Goal: Task Accomplishment & Management: Manage account settings

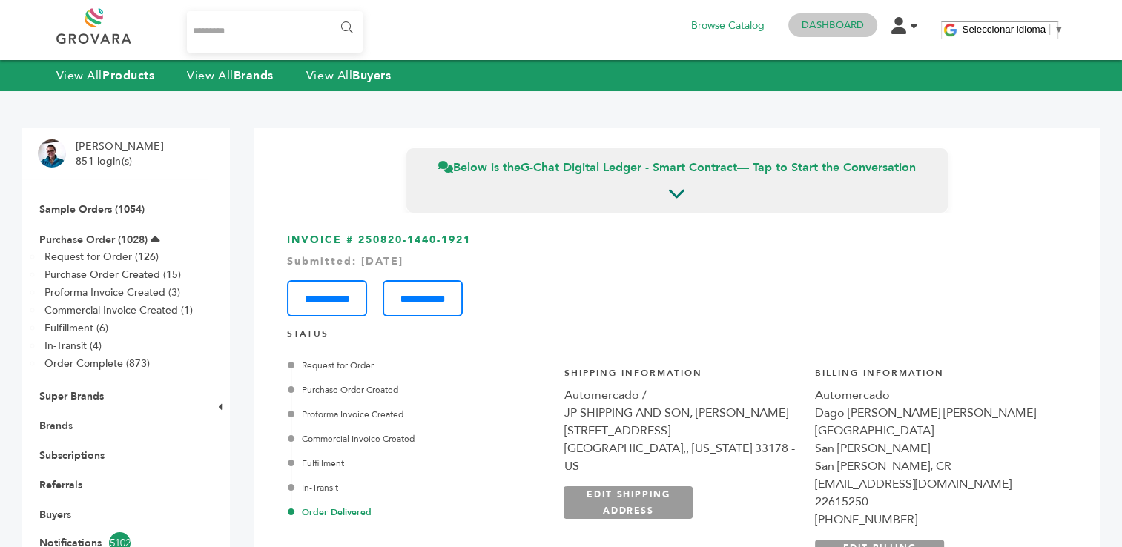
click at [824, 27] on link "Dashboard" at bounding box center [832, 25] width 62 height 13
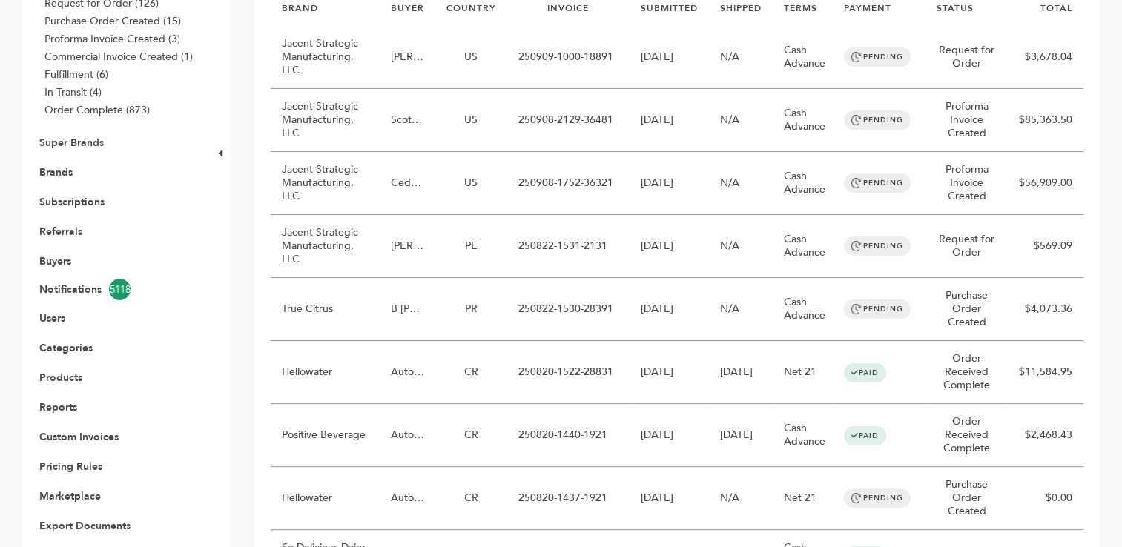
scroll to position [258, 0]
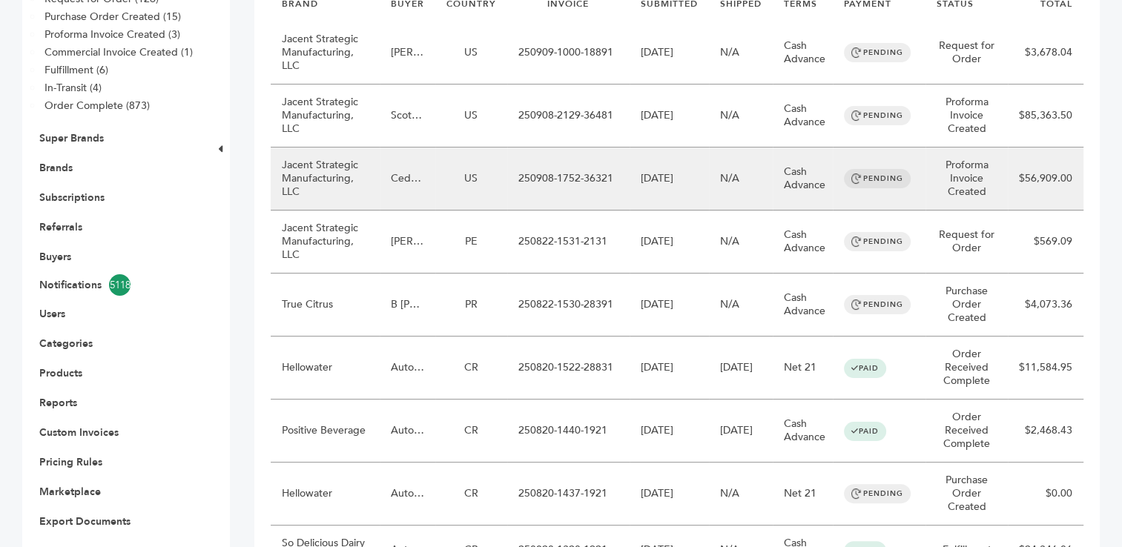
click at [540, 182] on td "250908-1752-36321" at bounding box center [568, 179] width 122 height 63
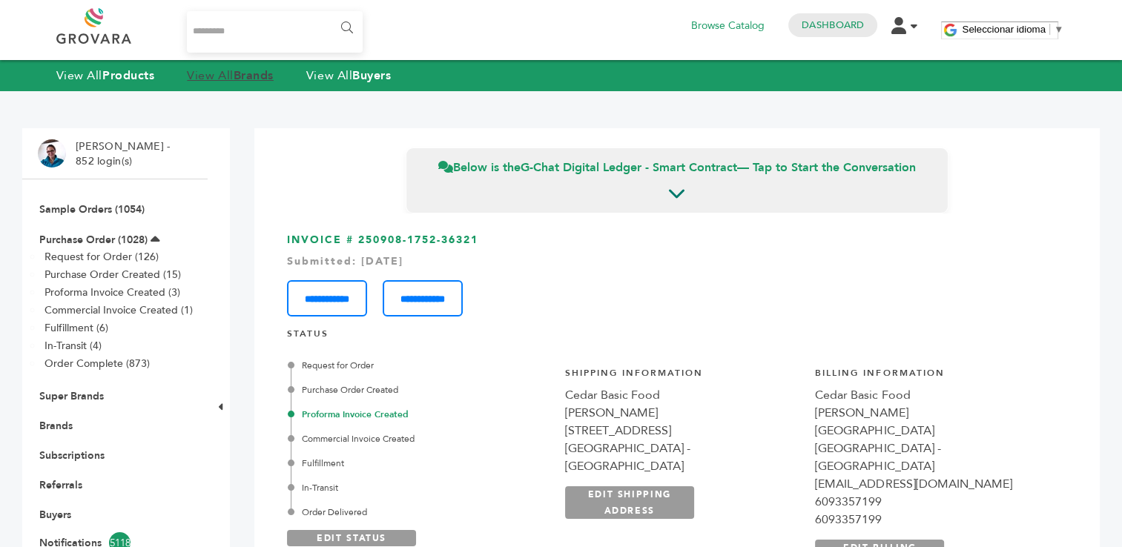
click at [238, 76] on link "View All Brands" at bounding box center [230, 75] width 87 height 16
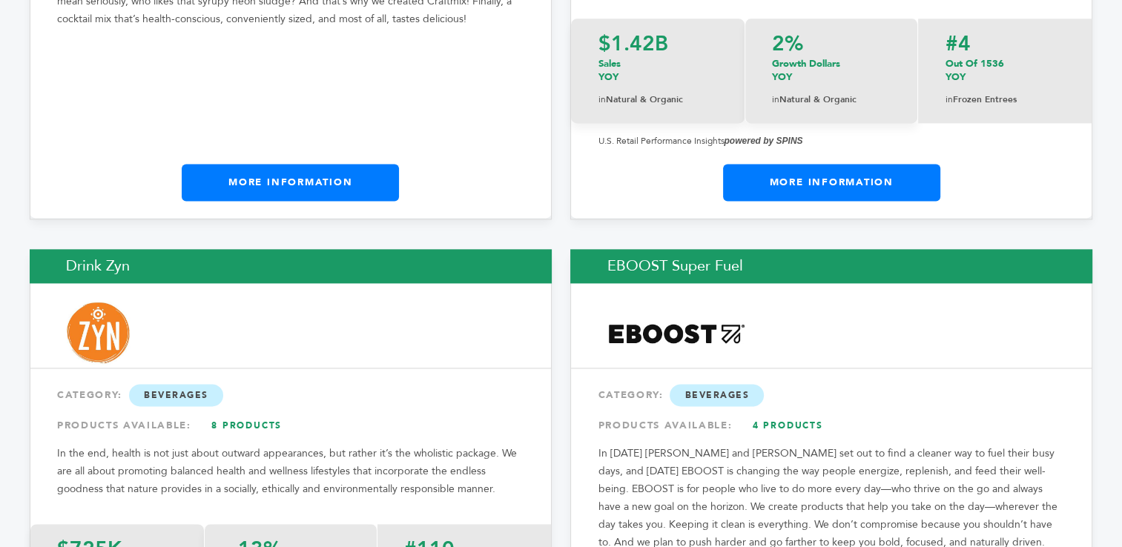
scroll to position [7795, 0]
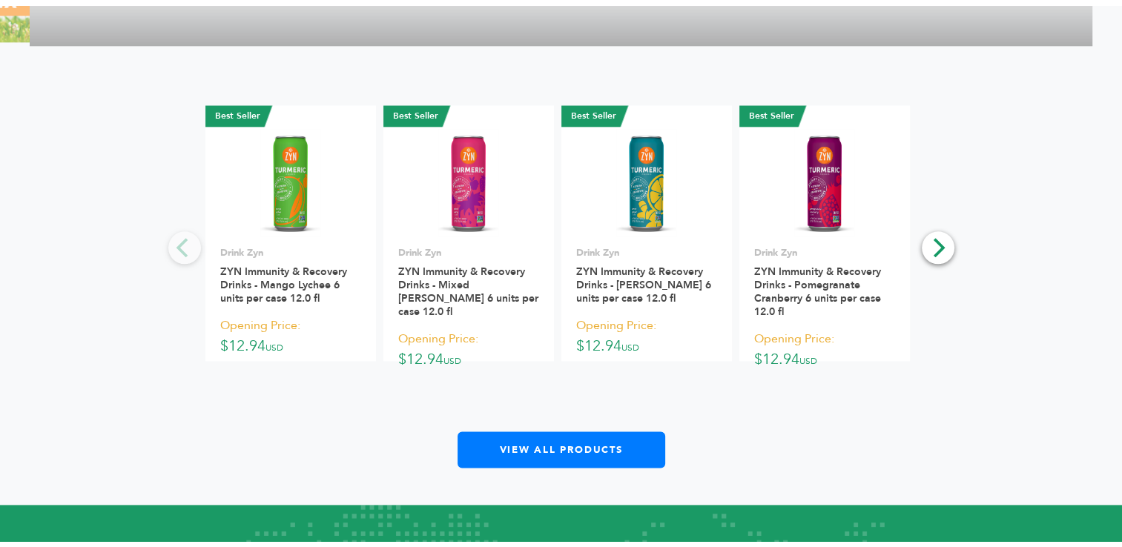
scroll to position [1782, 0]
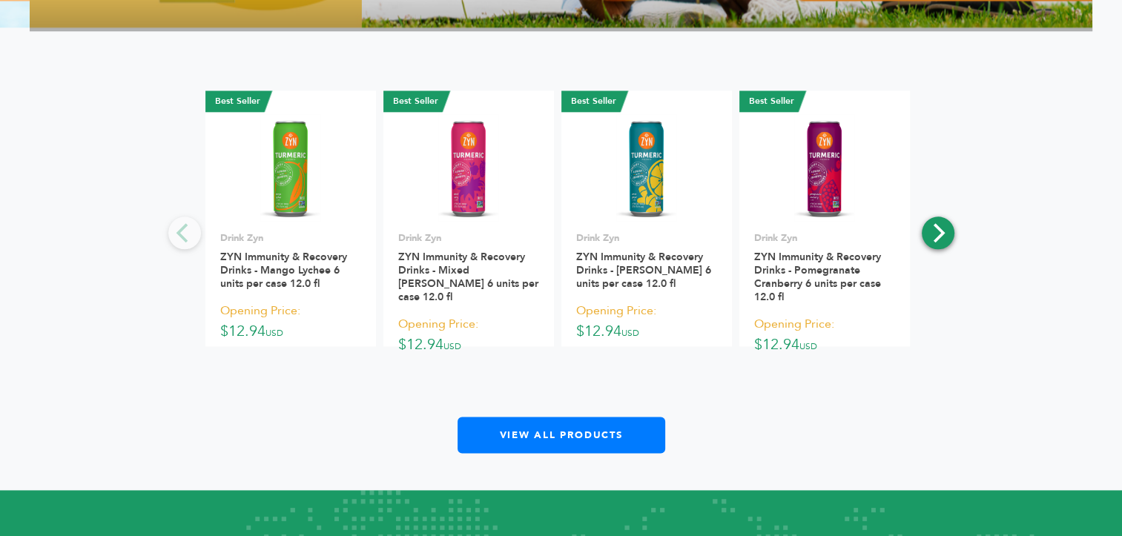
click at [941, 239] on icon "Next" at bounding box center [936, 232] width 19 height 19
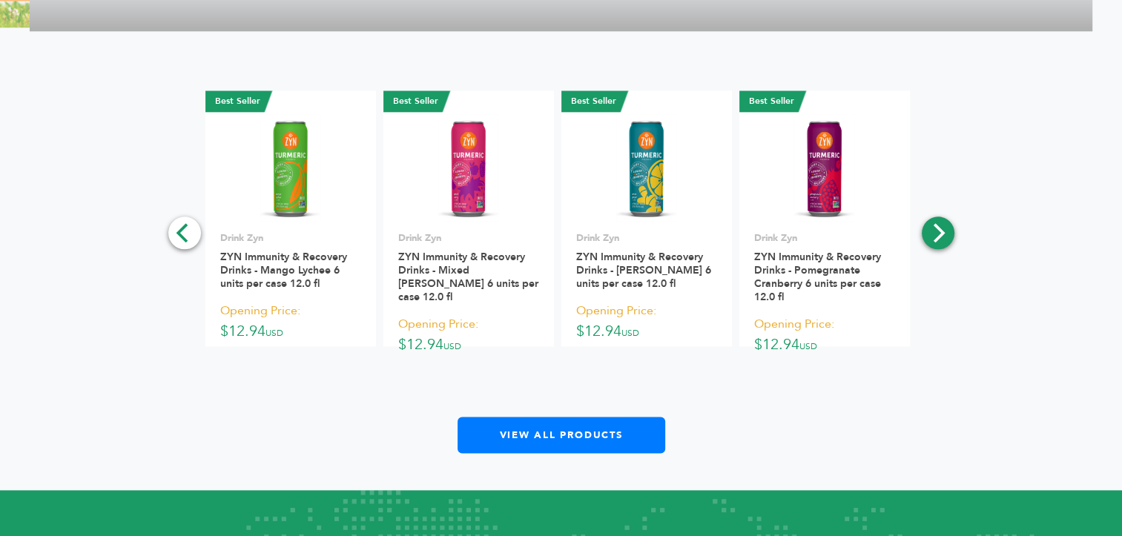
click at [939, 236] on icon "Next" at bounding box center [936, 232] width 19 height 19
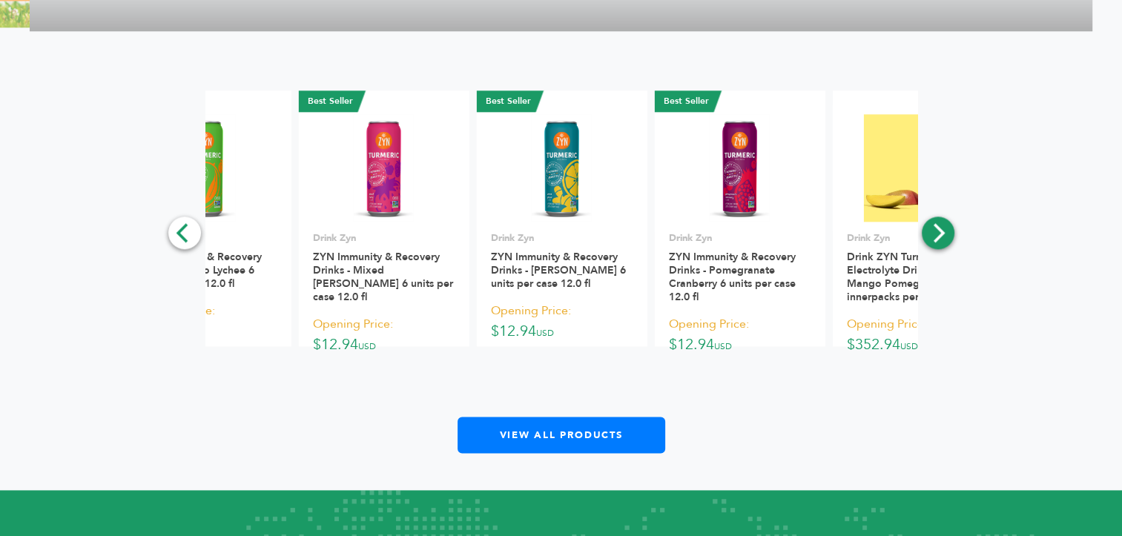
click at [939, 236] on icon "Next" at bounding box center [936, 232] width 19 height 19
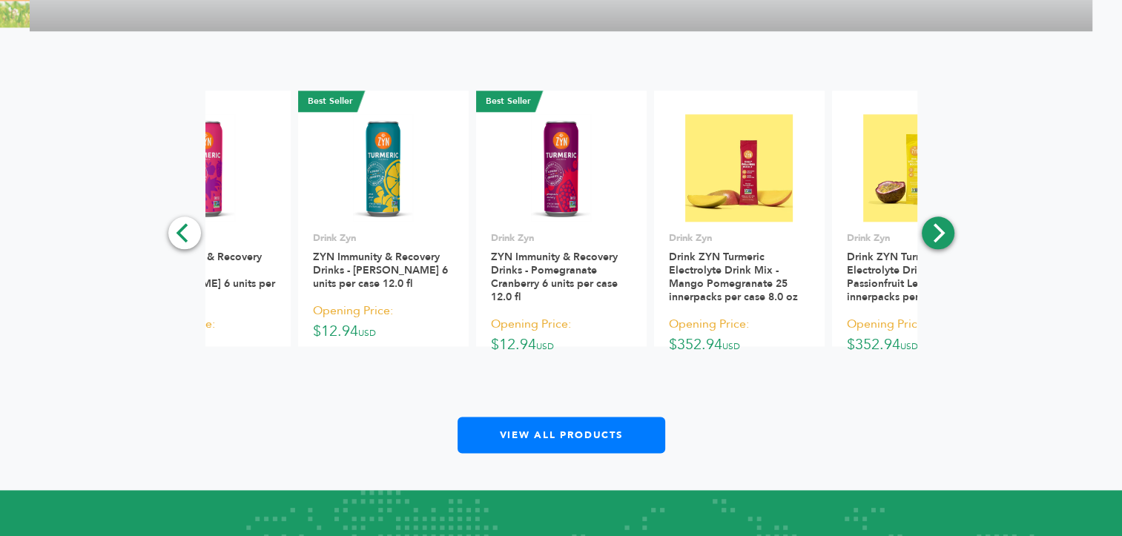
click at [939, 236] on icon "Next" at bounding box center [936, 232] width 19 height 19
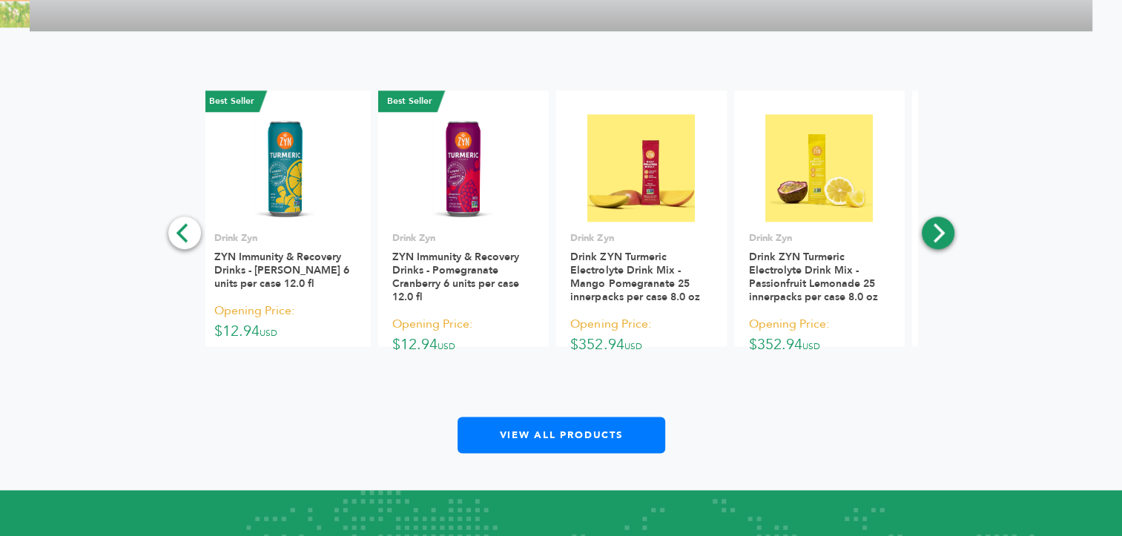
click at [939, 236] on icon "Next" at bounding box center [936, 232] width 19 height 19
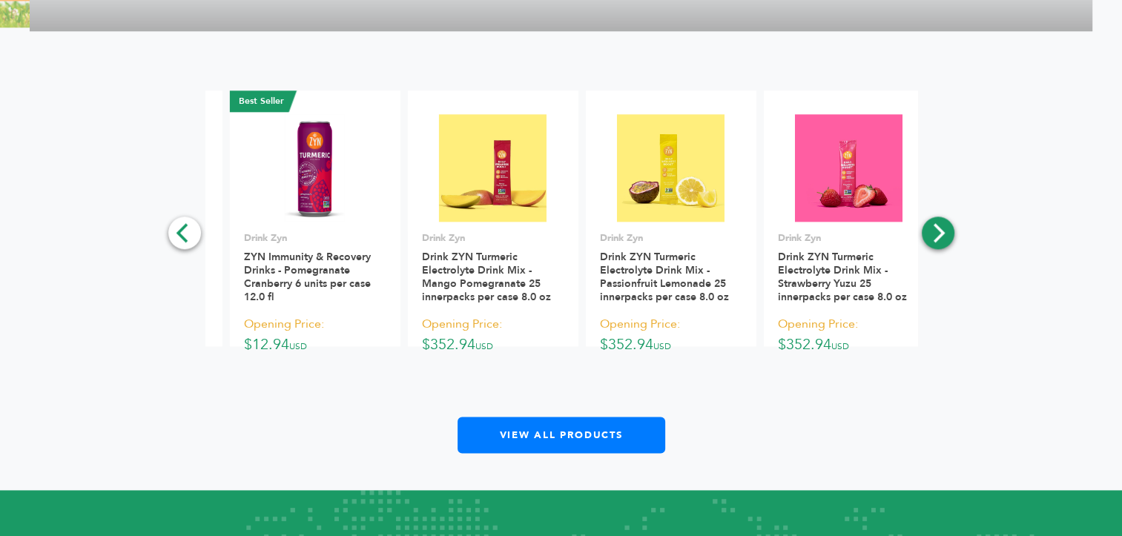
click at [939, 236] on icon "Next" at bounding box center [936, 232] width 19 height 19
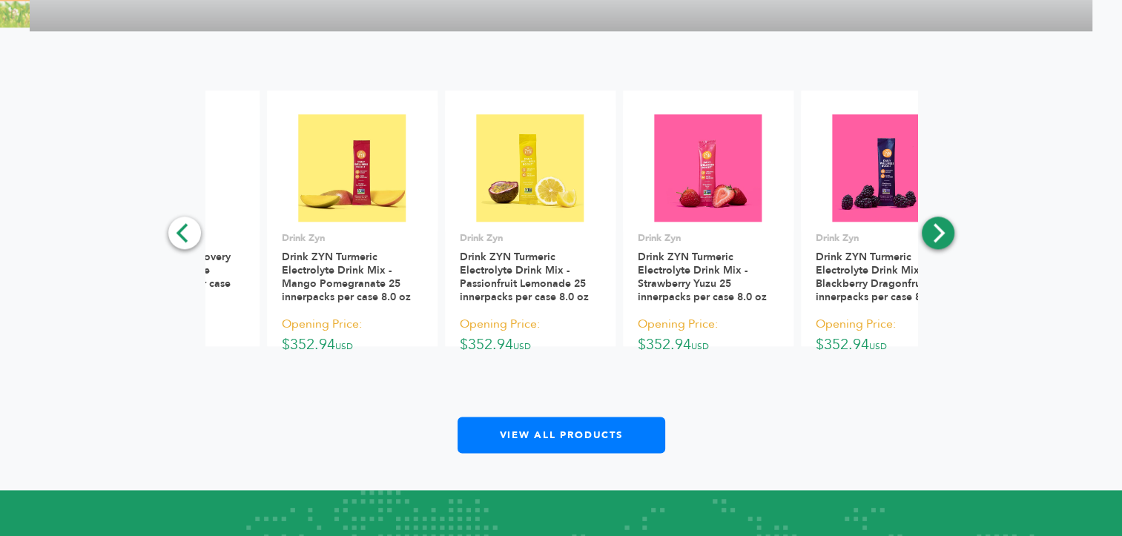
click at [939, 236] on icon "Next" at bounding box center [936, 232] width 19 height 19
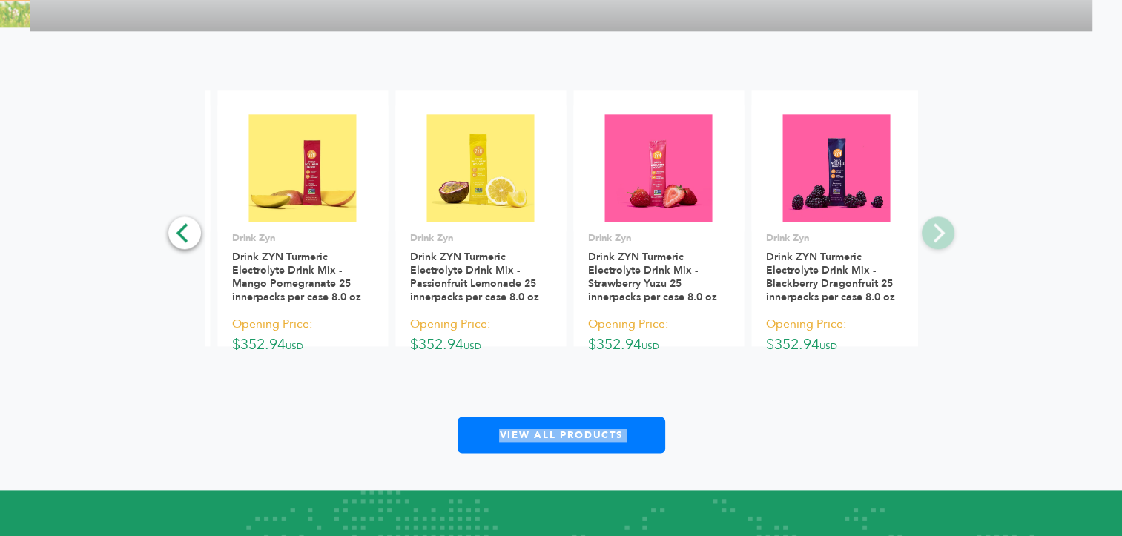
click at [939, 236] on div "**********" at bounding box center [561, 271] width 1062 height 363
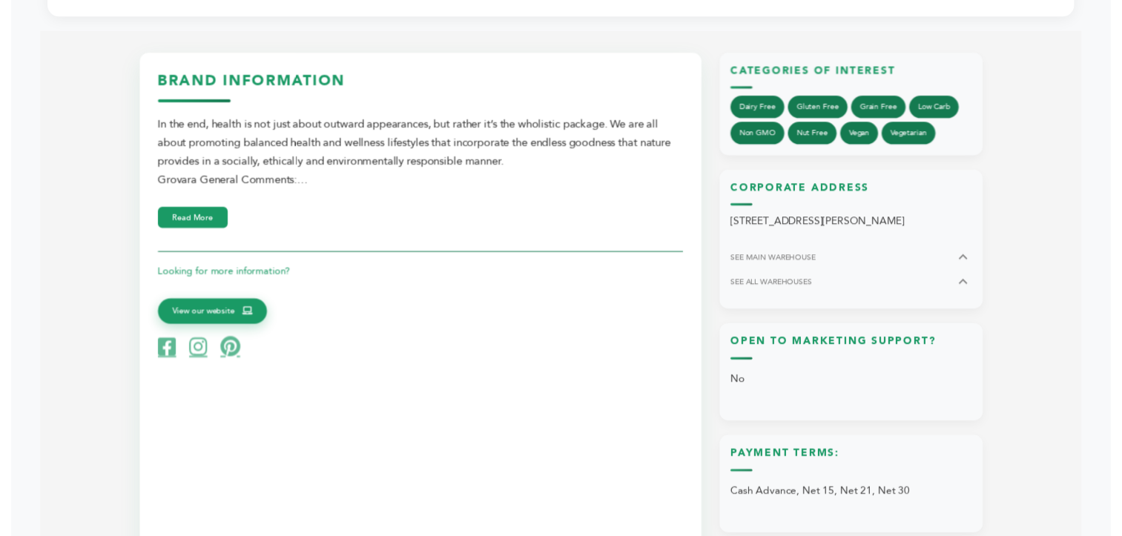
scroll to position [643, 0]
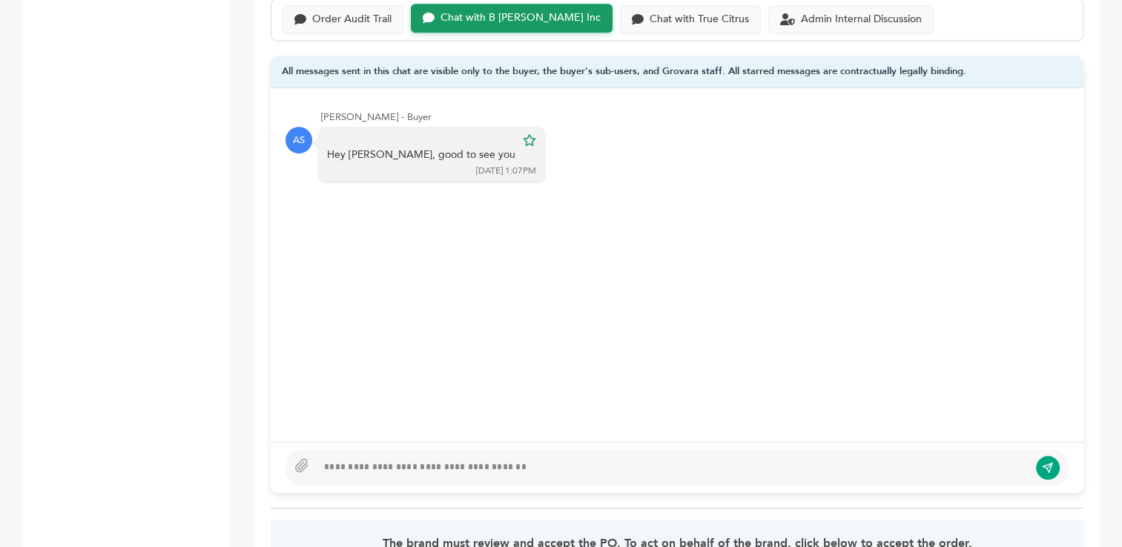
scroll to position [1076, 0]
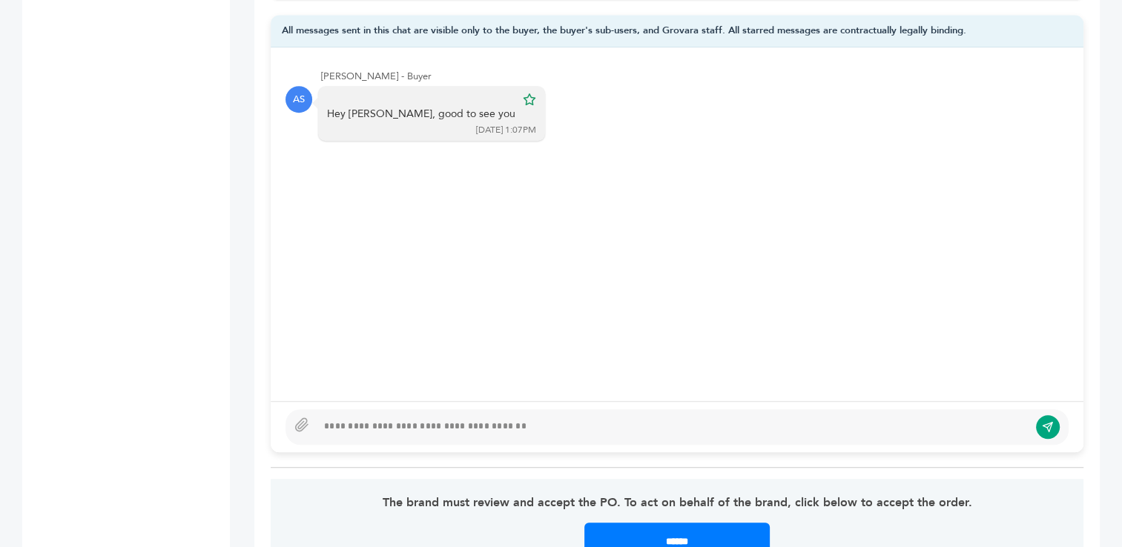
click at [477, 418] on div at bounding box center [673, 427] width 712 height 18
type textarea "**********"
click at [1045, 422] on icon "submit" at bounding box center [1047, 427] width 10 height 10
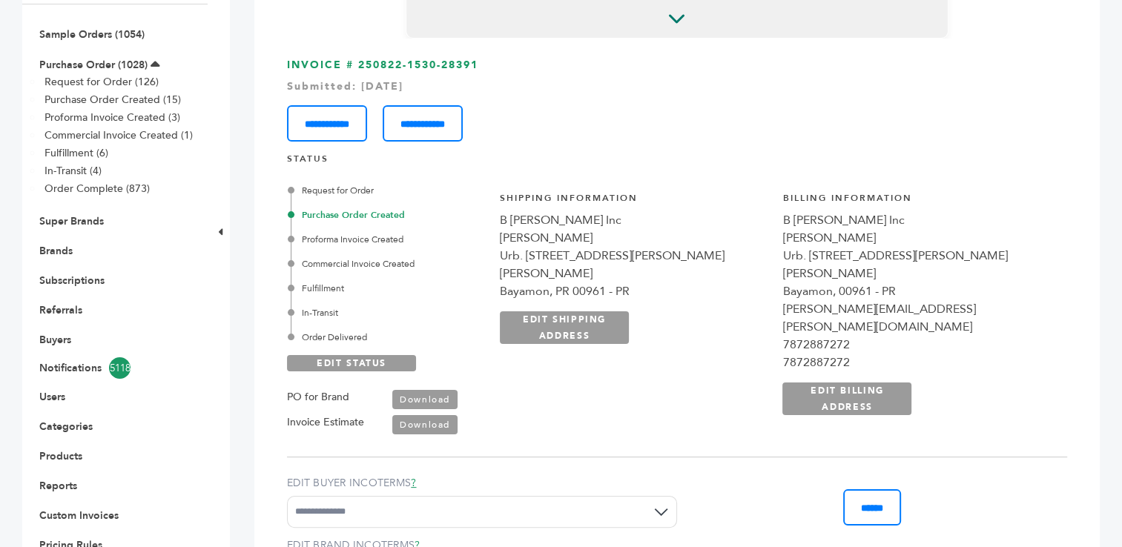
scroll to position [0, 0]
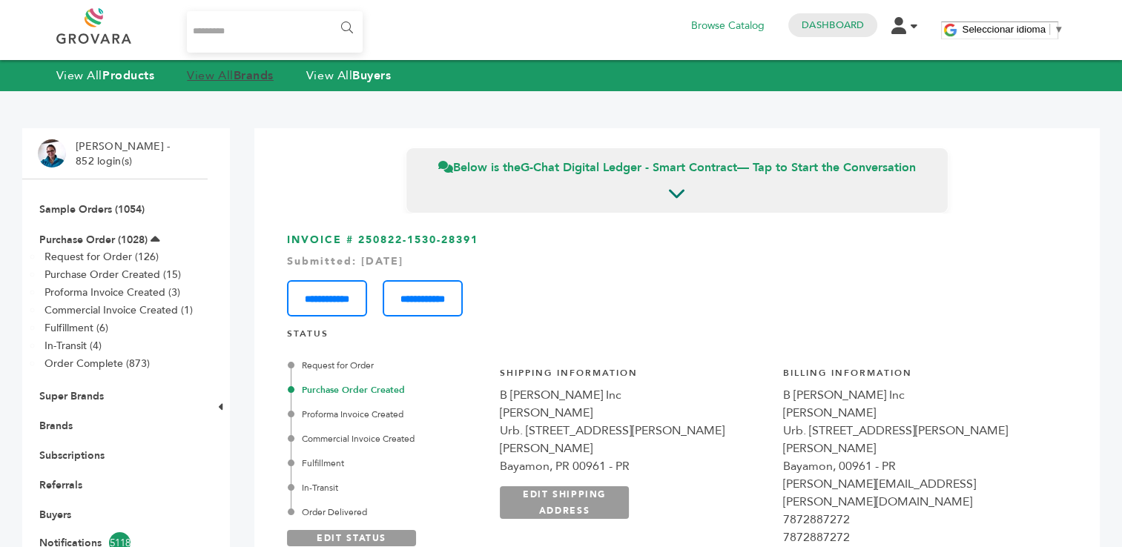
click at [221, 74] on link "View All Brands" at bounding box center [230, 75] width 87 height 16
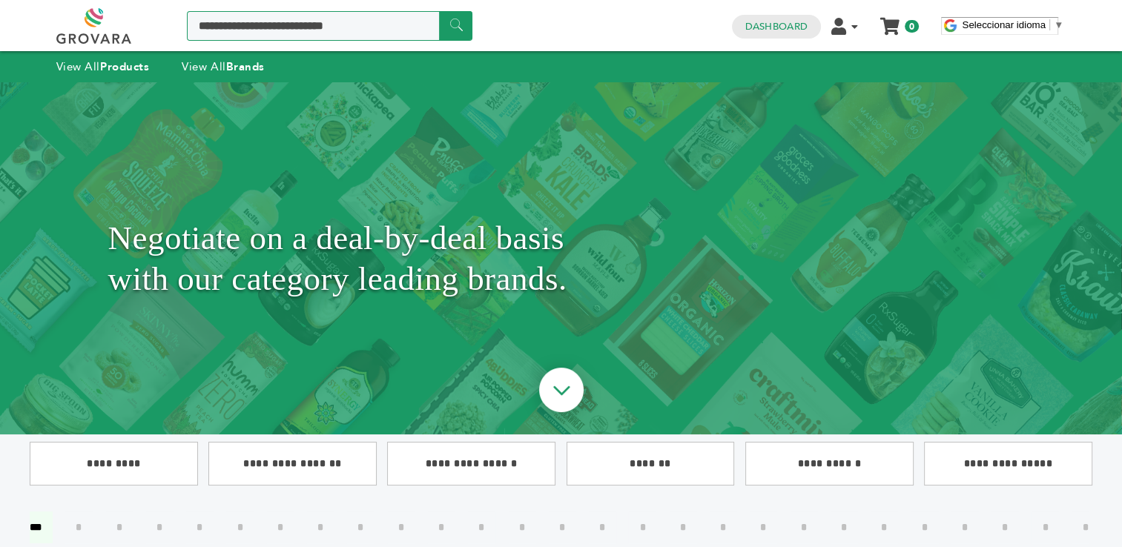
click at [265, 24] on input "Search a product or brand..." at bounding box center [329, 26] width 285 height 30
type input "*********"
click at [439, 11] on input "******" at bounding box center [455, 25] width 33 height 29
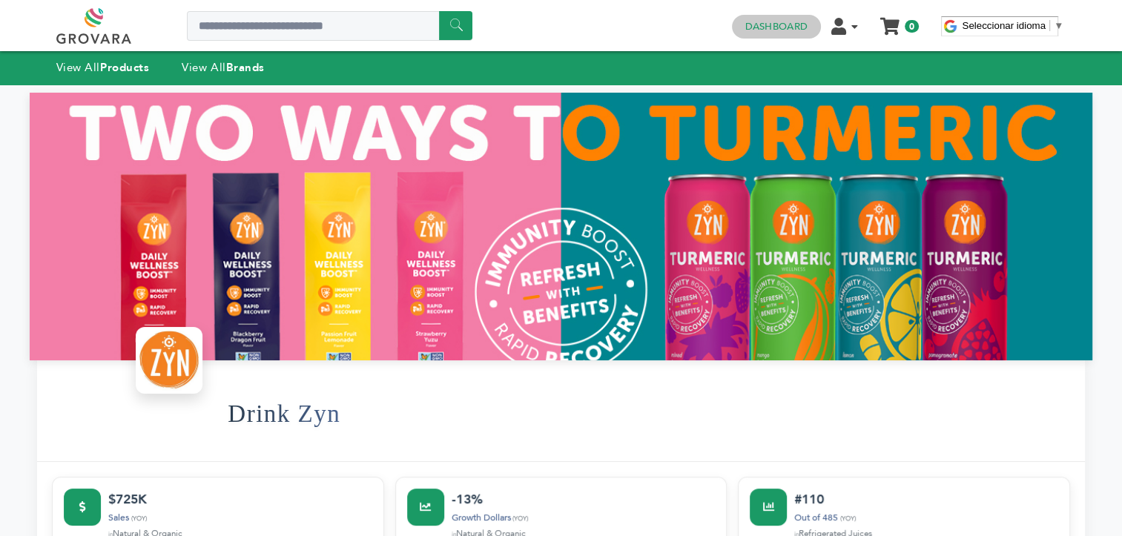
click at [783, 27] on link "Dashboard" at bounding box center [776, 26] width 62 height 13
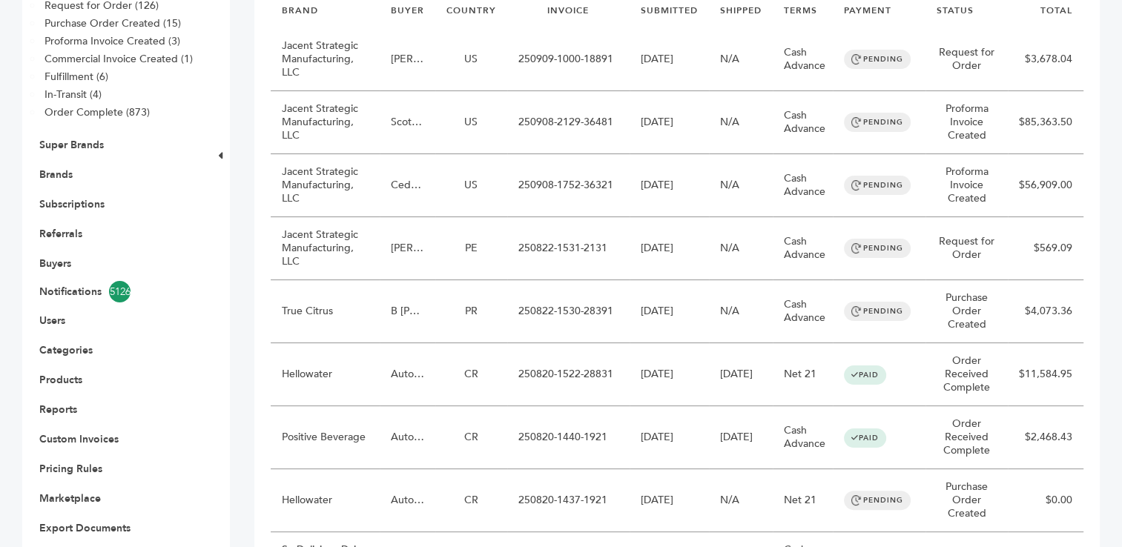
scroll to position [266, 0]
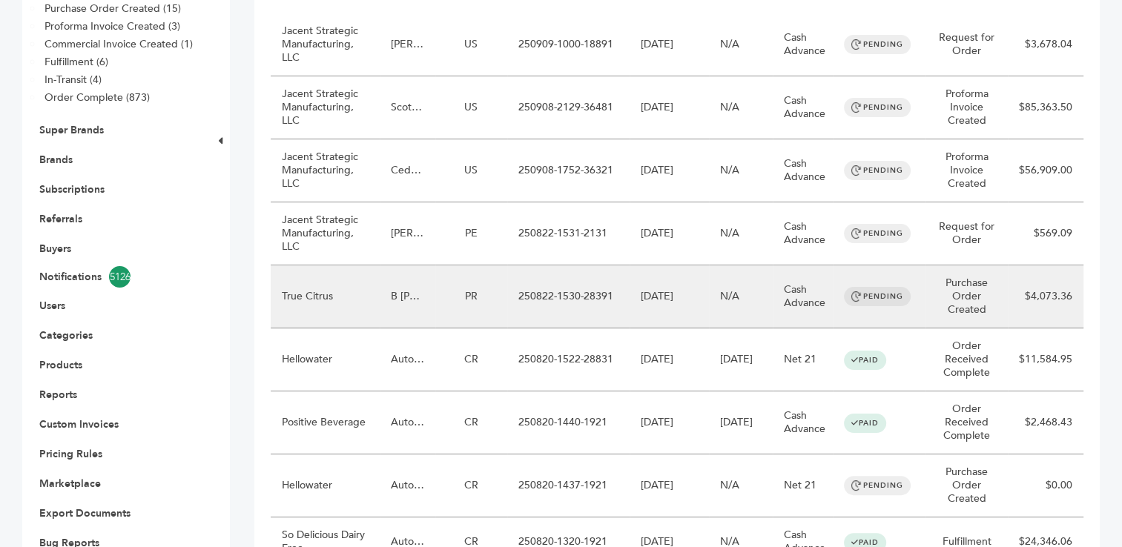
click at [577, 297] on td "250822-1530-28391" at bounding box center [568, 296] width 122 height 63
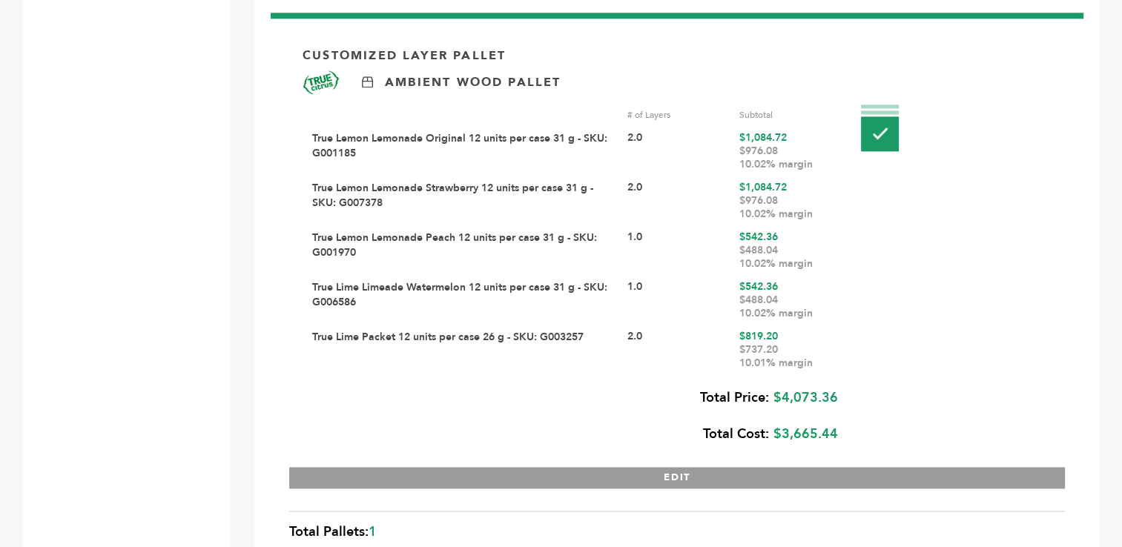
scroll to position [1746, 0]
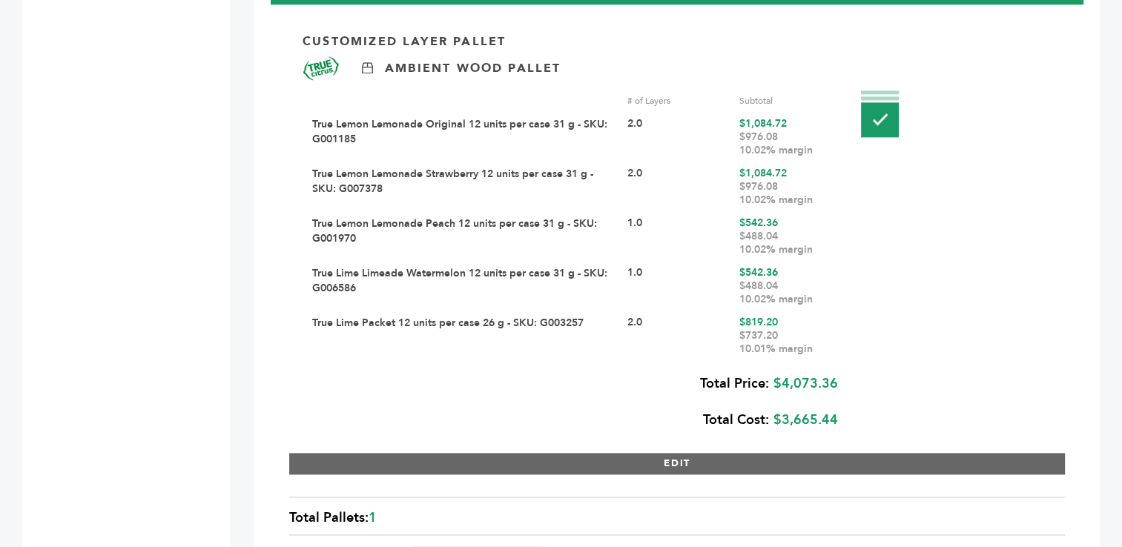
click at [684, 453] on button "EDIT" at bounding box center [676, 463] width 775 height 21
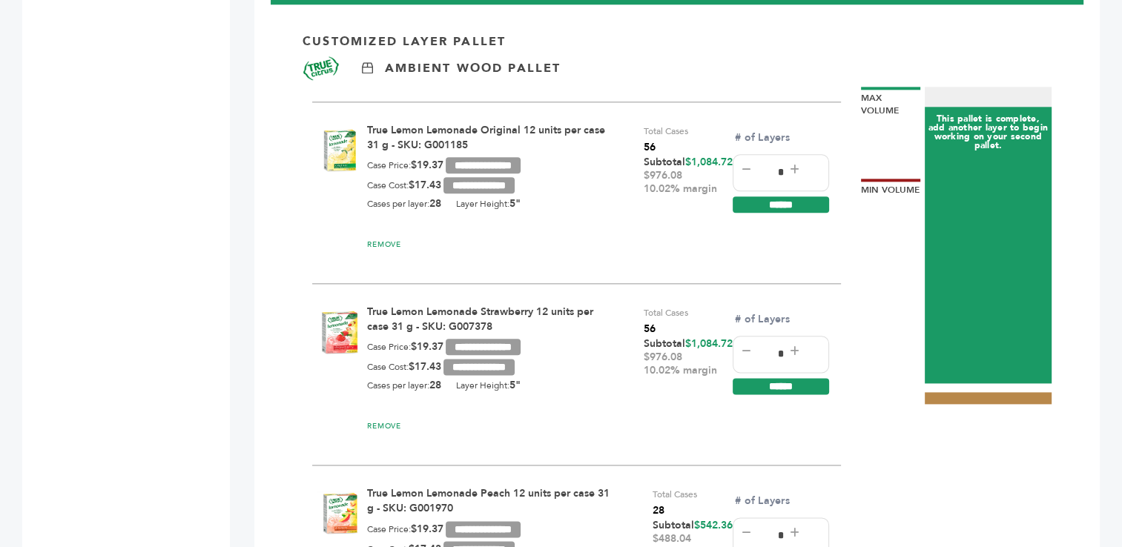
scroll to position [0, 0]
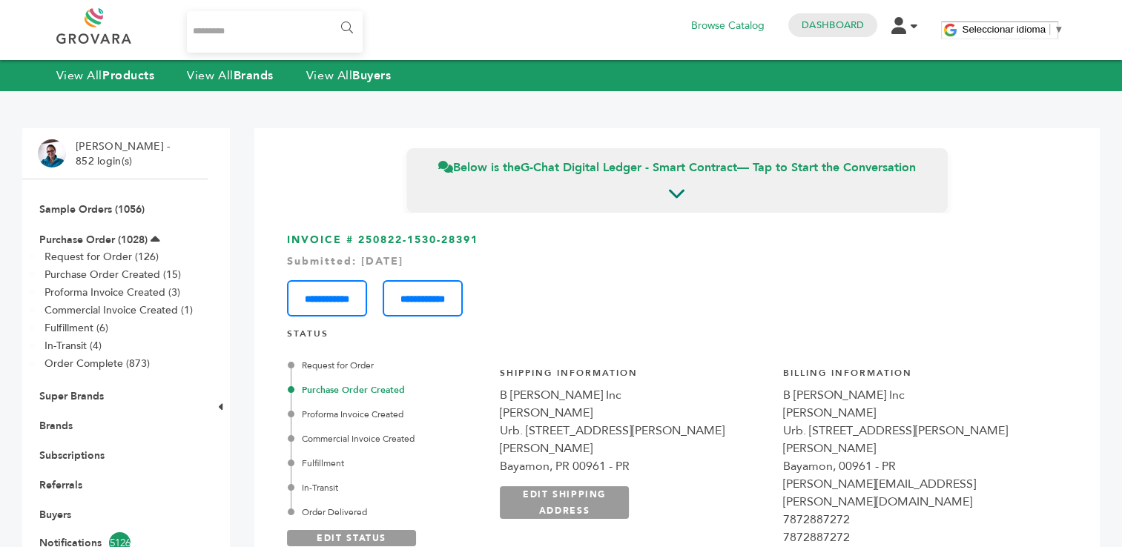
drag, startPoint x: 492, startPoint y: 237, endPoint x: 357, endPoint y: 229, distance: 134.4
copy h3 "250822-1530-28391"
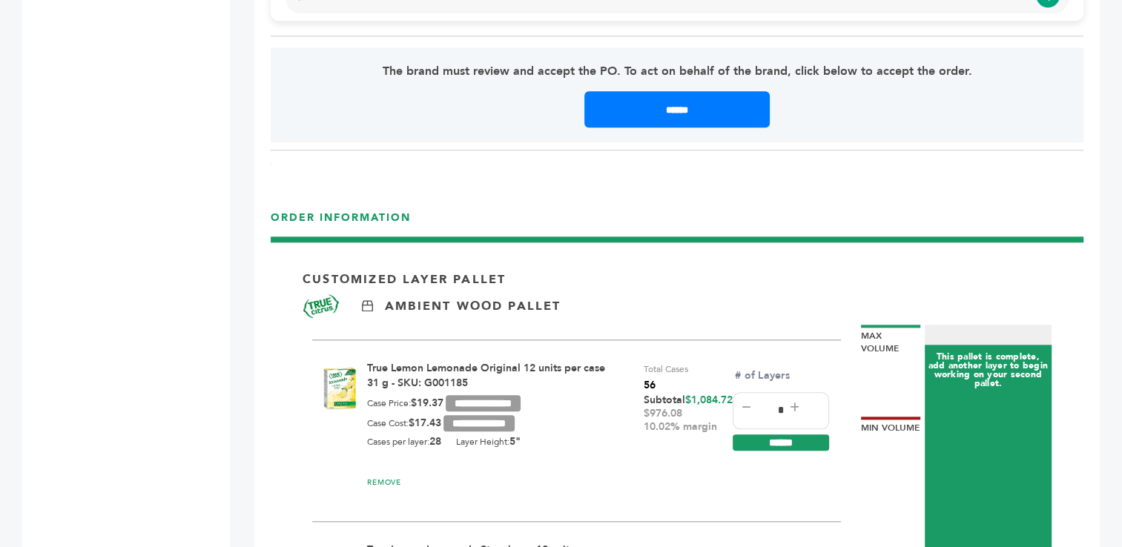
scroll to position [1283, 0]
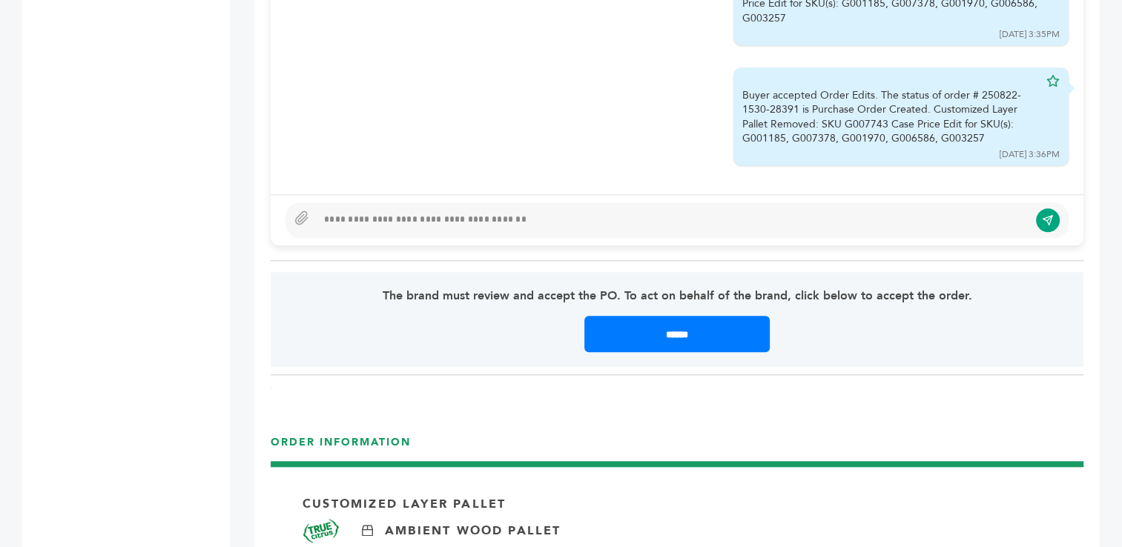
drag, startPoint x: 1126, startPoint y: 44, endPoint x: 1122, endPoint y: 189, distance: 145.3
